Goal: Information Seeking & Learning: Check status

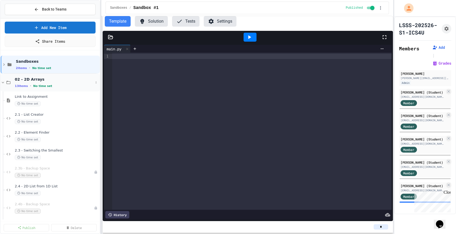
click at [4, 82] on icon at bounding box center [3, 82] width 5 height 5
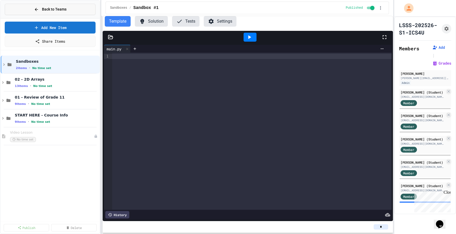
click at [68, 10] on button "Back to Teams" at bounding box center [50, 9] width 91 height 11
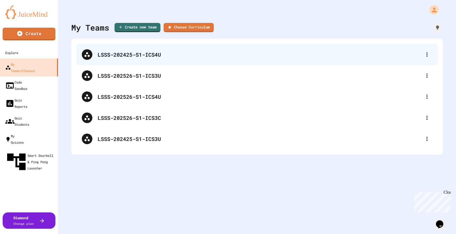
click at [138, 57] on div "LSSS-202425-S1-ICS4U" at bounding box center [260, 55] width 324 height 8
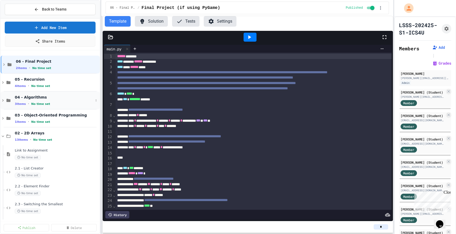
click at [15, 96] on span "04 - Algorithms" at bounding box center [54, 97] width 79 height 5
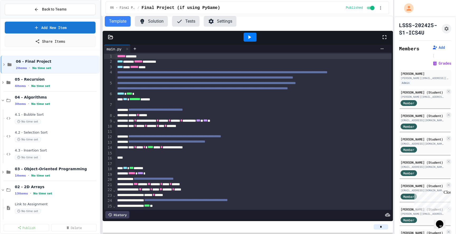
click at [59, 42] on link "Share Items" at bounding box center [50, 41] width 91 height 11
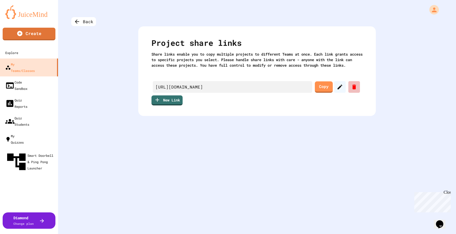
click at [352, 90] on icon at bounding box center [354, 87] width 6 height 6
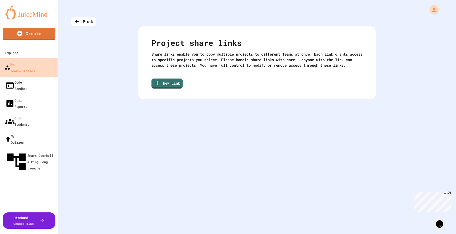
click at [27, 63] on div "My Teams/Classes" at bounding box center [19, 67] width 30 height 13
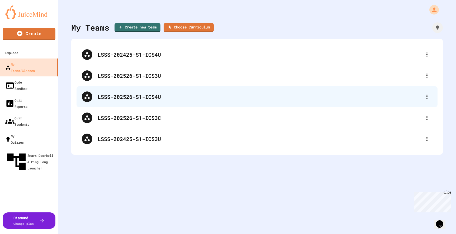
click at [129, 97] on div "LSSS-202526-S1-ICS4U" at bounding box center [260, 97] width 324 height 8
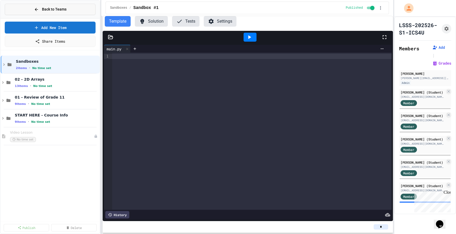
click at [67, 7] on span "Back to Teams" at bounding box center [54, 10] width 25 height 6
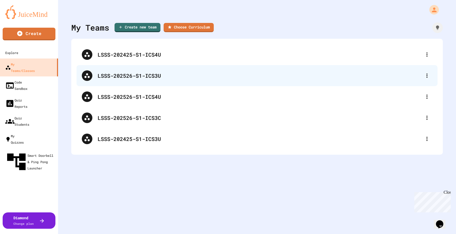
click at [133, 76] on div "LSSS-202526-S1-ICS3U" at bounding box center [260, 76] width 324 height 8
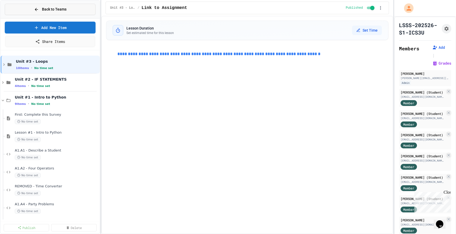
click at [43, 7] on span "Back to Teams" at bounding box center [54, 10] width 25 height 6
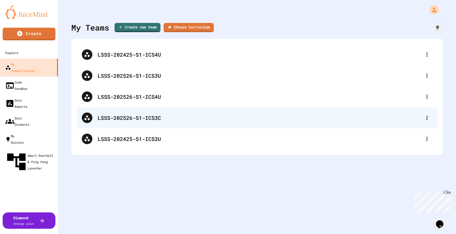
click at [143, 117] on div "LSSS-202526-S1-ICS3C" at bounding box center [260, 118] width 324 height 8
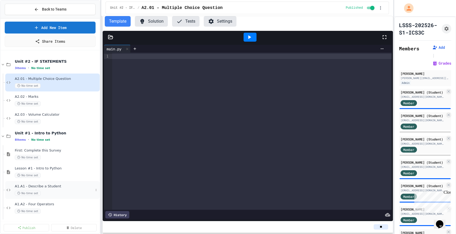
scroll to position [144, 0]
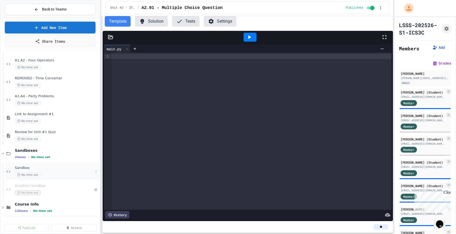
click at [29, 167] on span "Sandbox" at bounding box center [54, 168] width 79 height 4
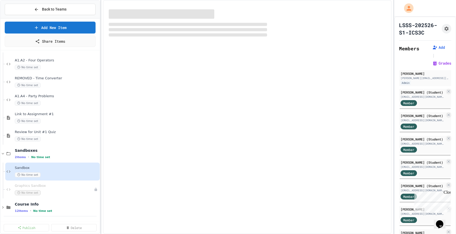
scroll to position [138, 0]
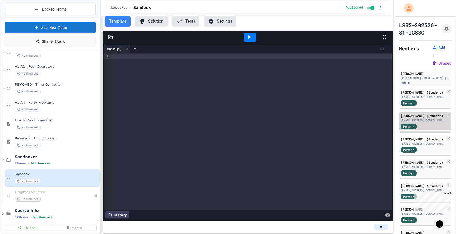
click at [429, 119] on div "[EMAIL_ADDRESS][DOMAIN_NAME]" at bounding box center [423, 121] width 44 height 4
